Goal: Navigation & Orientation: Find specific page/section

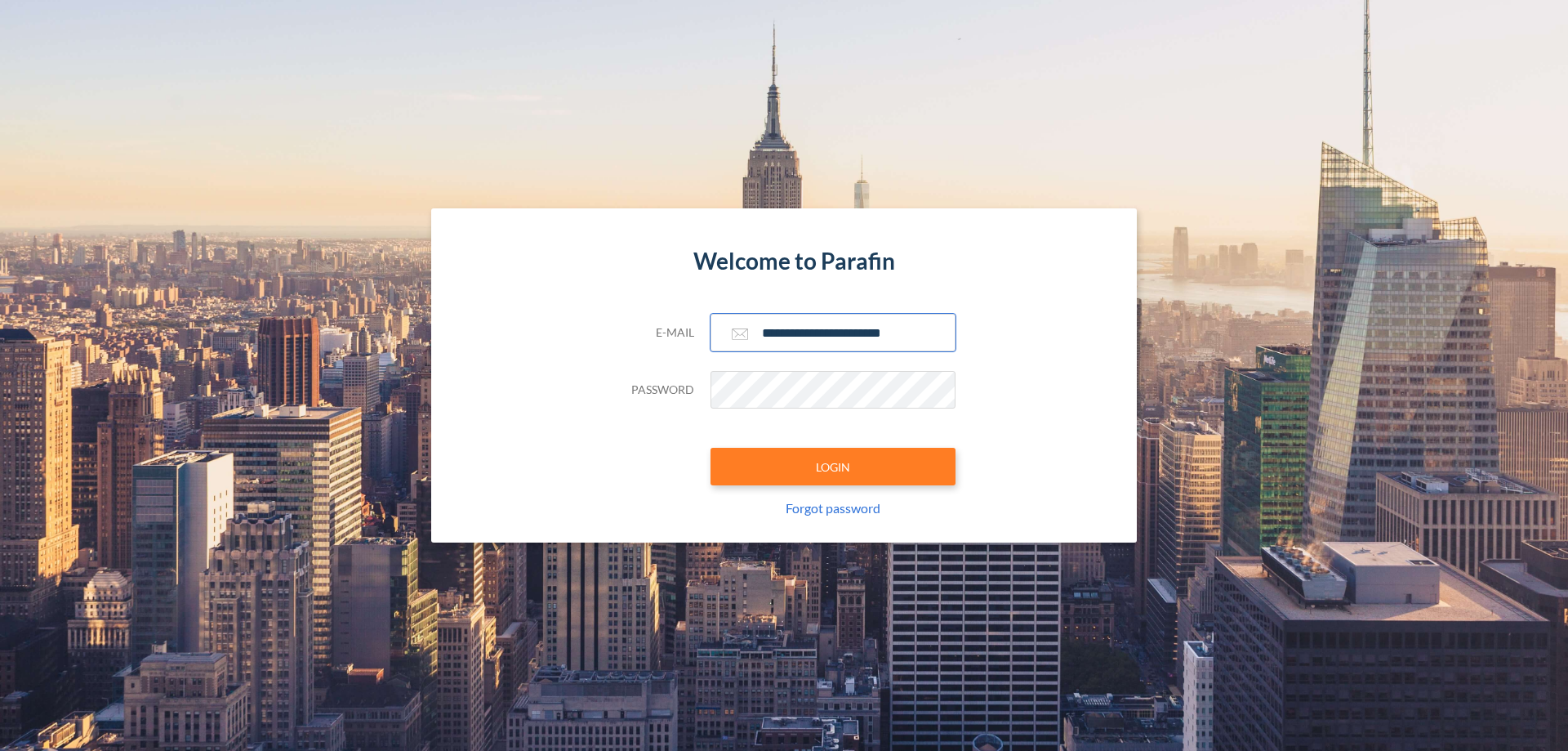
type input "**********"
click at [833, 467] on button "LOGIN" at bounding box center [833, 466] width 245 height 37
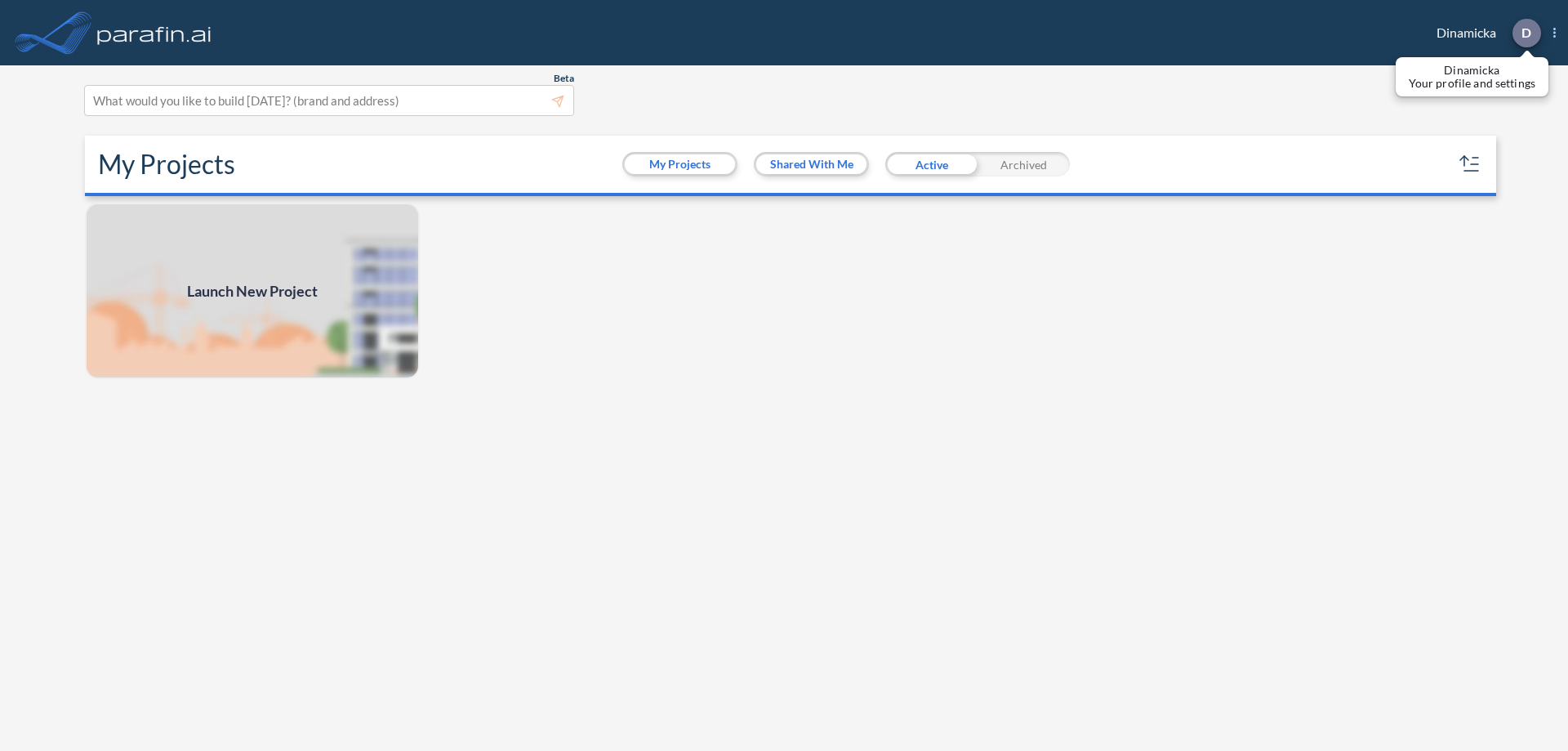
click at [1525, 33] on p "D" at bounding box center [1526, 33] width 10 height 14
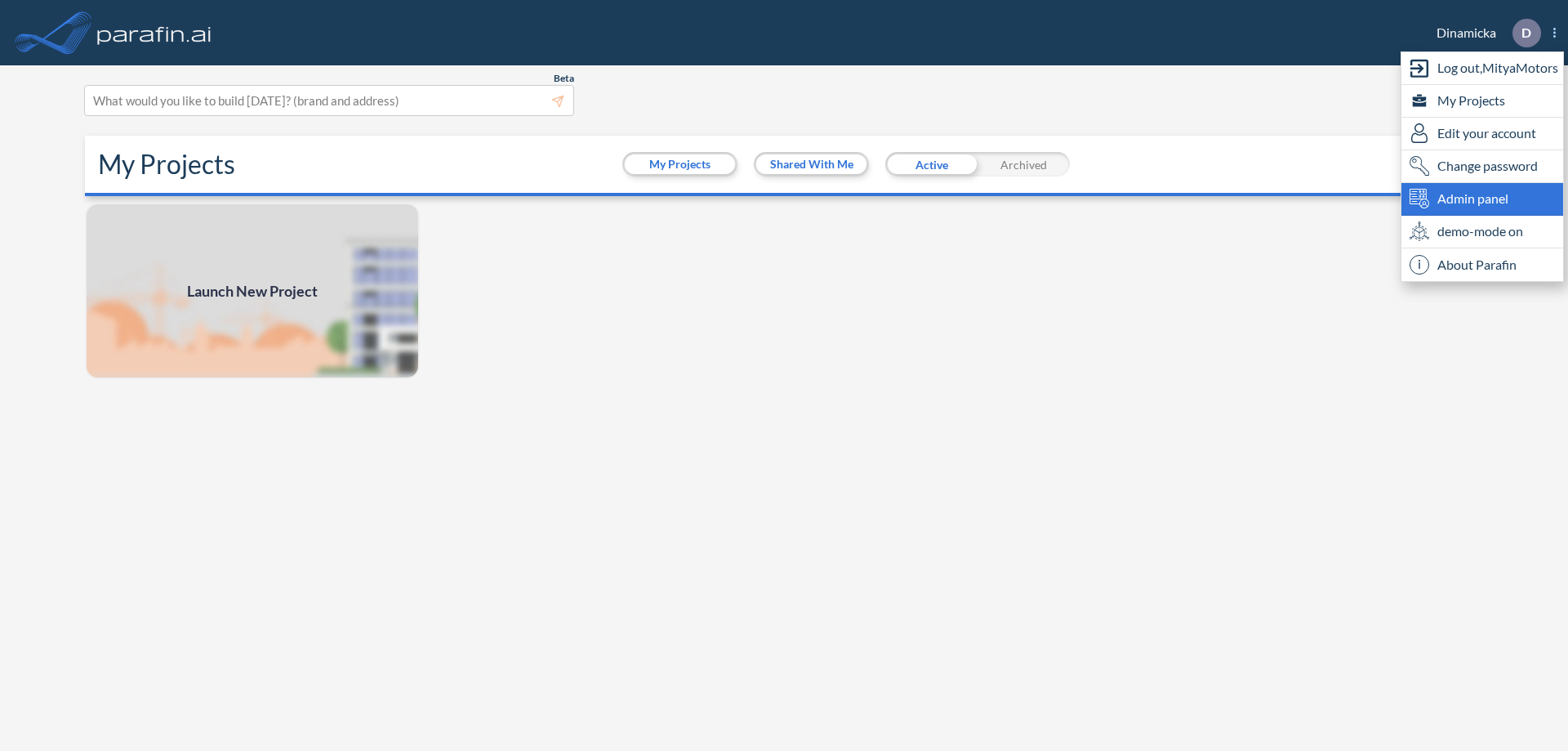
click at [1483, 198] on span "Admin panel" at bounding box center [1473, 198] width 71 height 20
